Goal: Share content

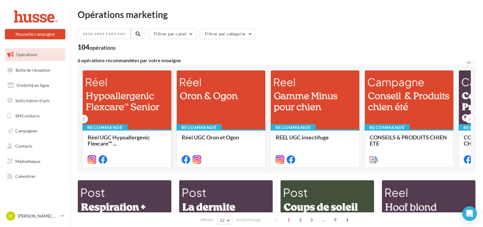
click at [128, 118] on div at bounding box center [127, 101] width 89 height 60
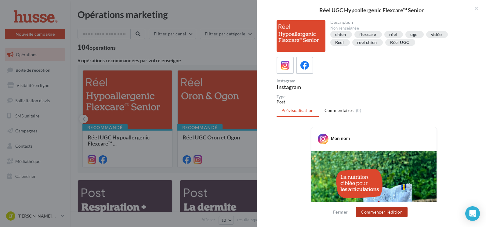
click at [384, 209] on button "Commencer l'édition" at bounding box center [382, 212] width 52 height 10
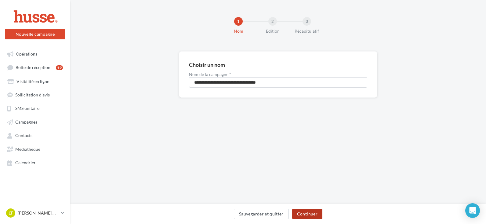
click at [309, 214] on button "Continuer" at bounding box center [307, 214] width 30 height 10
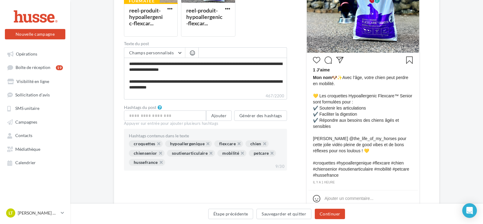
scroll to position [205, 0]
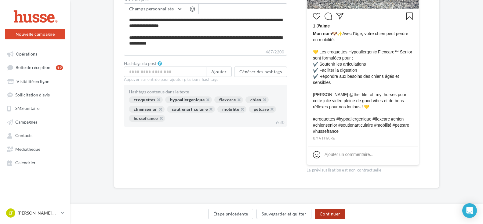
click at [328, 212] on button "Continuer" at bounding box center [330, 214] width 30 height 10
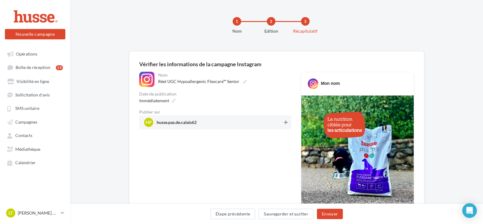
click at [285, 123] on icon at bounding box center [286, 122] width 4 height 4
click at [332, 214] on button "Envoyer" at bounding box center [330, 214] width 26 height 10
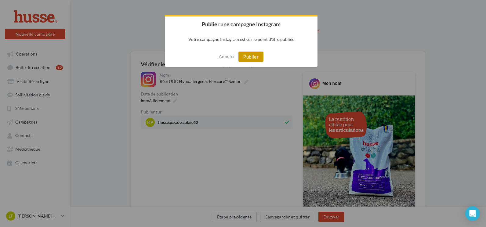
click at [250, 61] on button "Publier" at bounding box center [250, 57] width 25 height 10
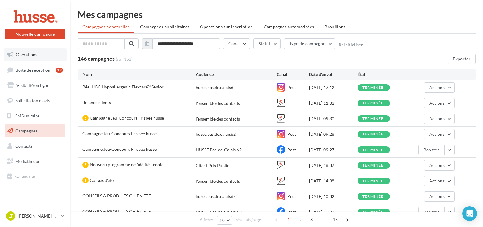
click at [49, 56] on link "Opérations" at bounding box center [35, 54] width 63 height 13
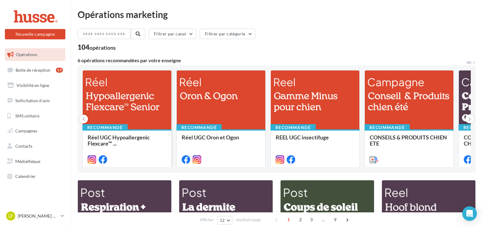
click at [139, 114] on div at bounding box center [127, 101] width 89 height 60
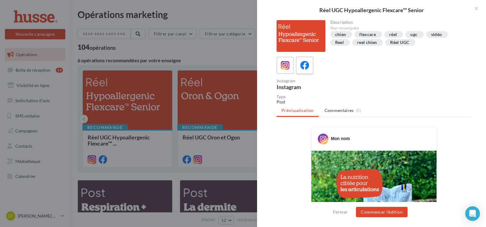
click at [303, 72] on label at bounding box center [304, 64] width 17 height 17
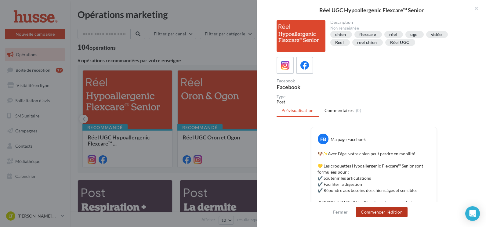
click at [363, 212] on button "Commencer l'édition" at bounding box center [382, 212] width 52 height 10
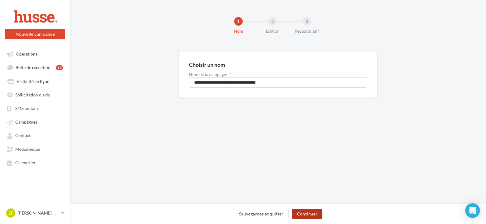
click at [307, 215] on button "Continuer" at bounding box center [307, 214] width 30 height 10
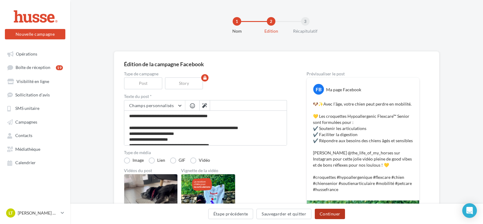
click at [319, 213] on button "Continuer" at bounding box center [330, 214] width 30 height 10
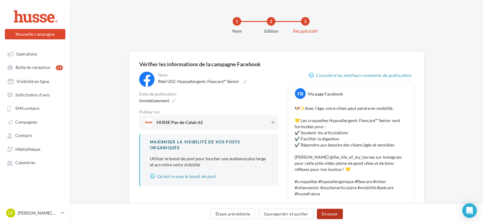
click at [319, 213] on button "Envoyer" at bounding box center [330, 214] width 26 height 10
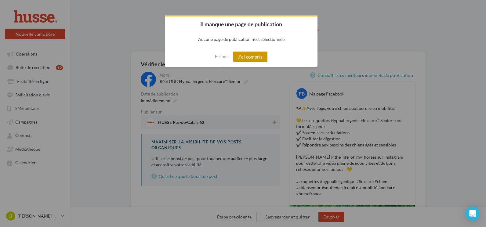
click at [249, 59] on button "J'ai compris" at bounding box center [250, 57] width 35 height 10
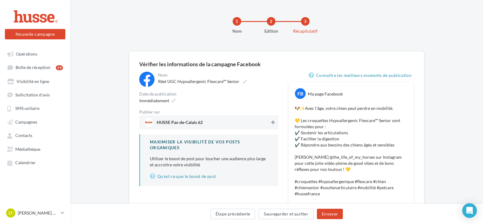
click at [270, 120] on button at bounding box center [273, 122] width 6 height 7
click at [320, 209] on button "Envoyer" at bounding box center [330, 214] width 26 height 10
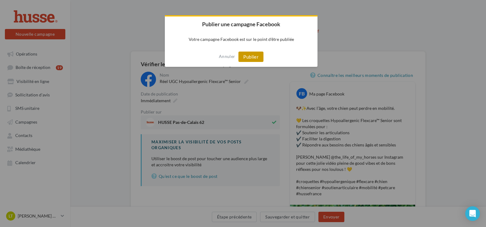
click at [252, 58] on button "Publier" at bounding box center [250, 57] width 25 height 10
